Goal: Find specific page/section: Find specific page/section

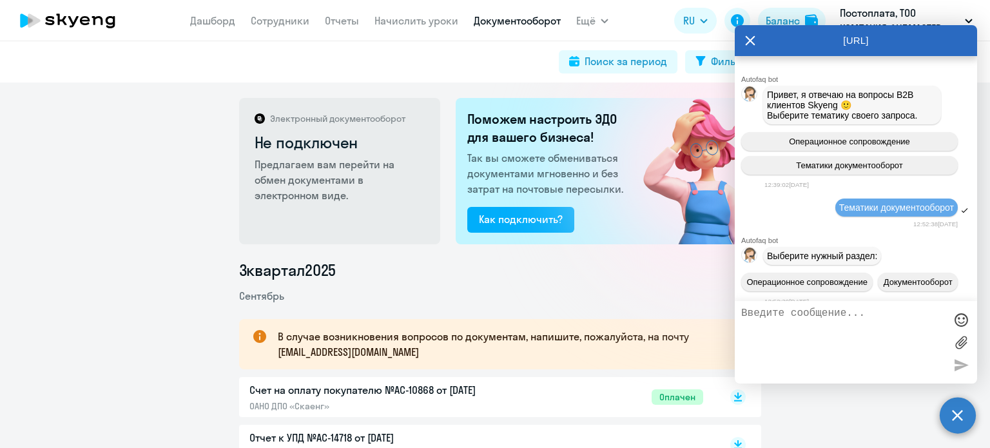
scroll to position [5672, 0]
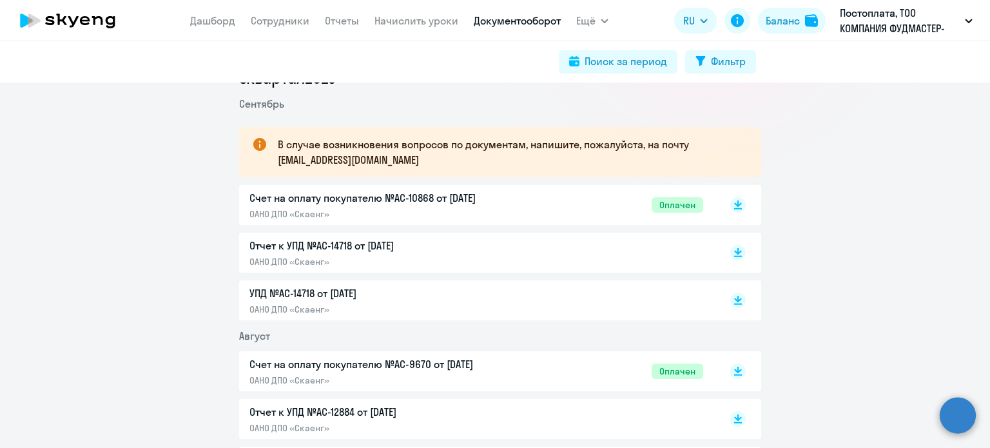
scroll to position [193, 0]
click at [956, 422] on circle at bounding box center [958, 415] width 36 height 36
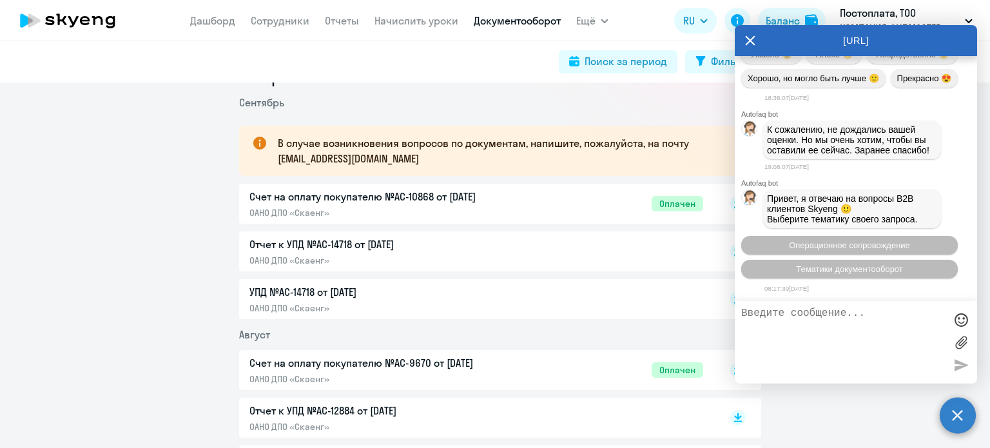
scroll to position [5797, 0]
